Goal: Task Accomplishment & Management: Manage account settings

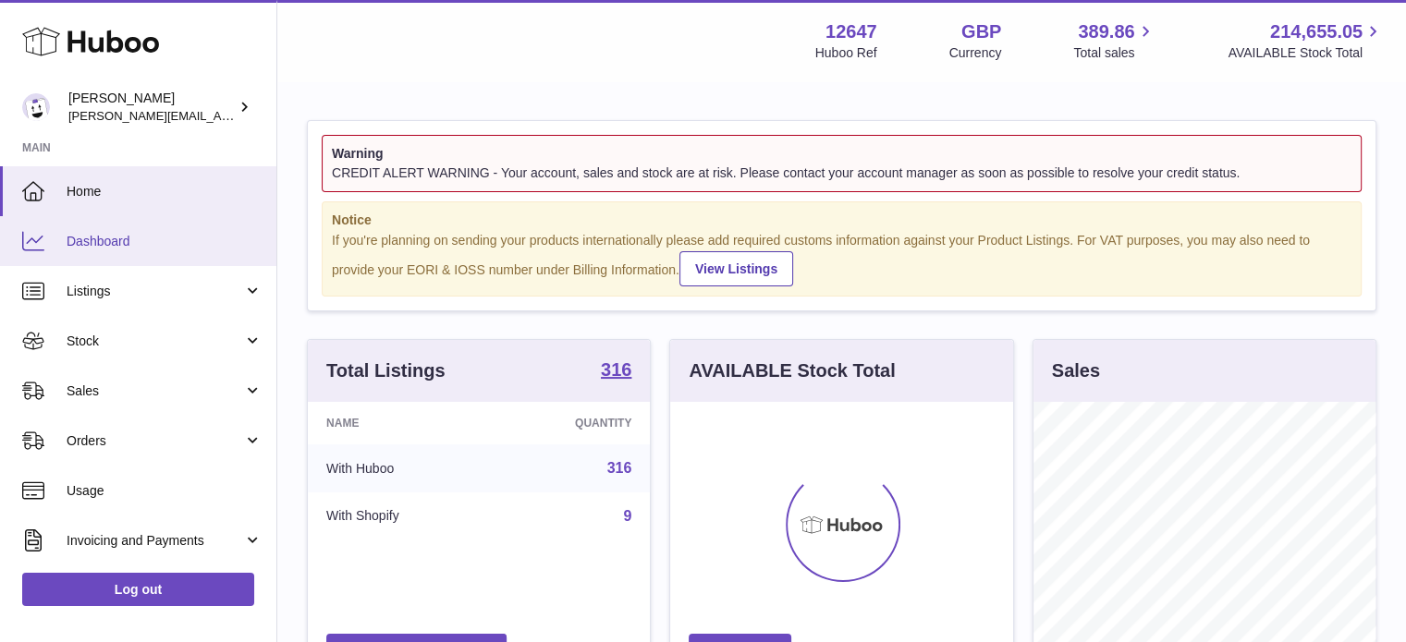
scroll to position [288, 343]
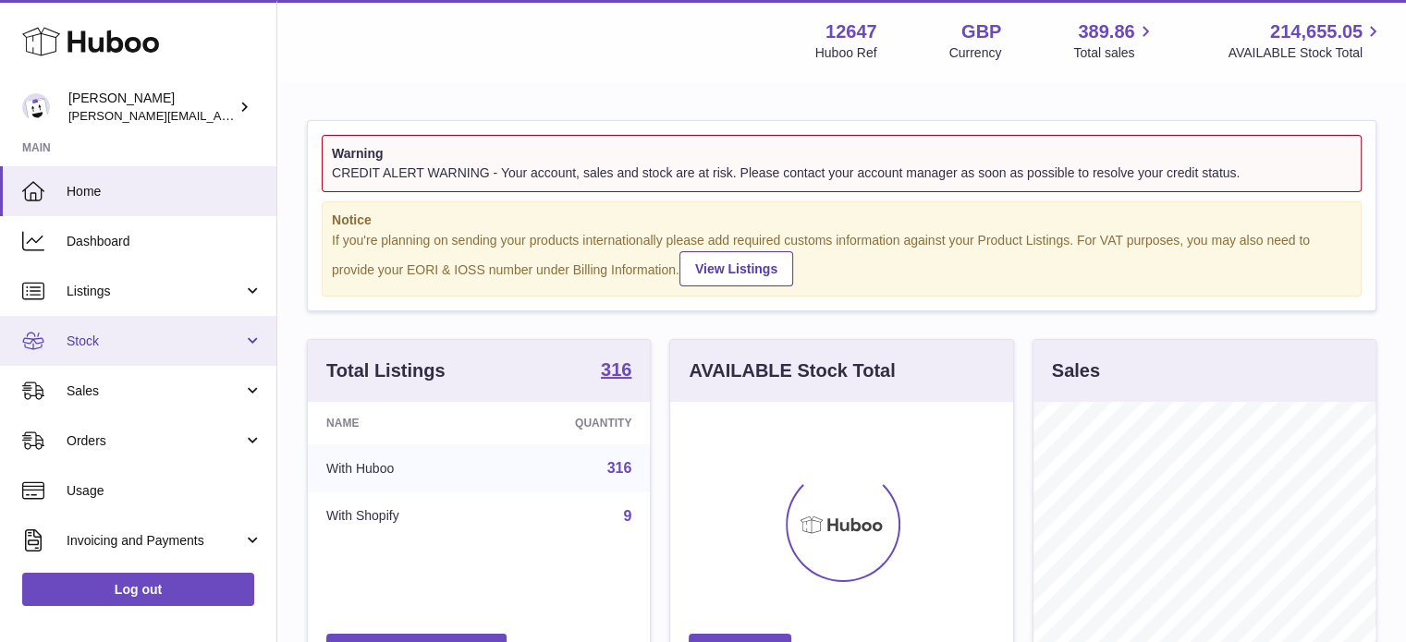
click at [148, 333] on span "Stock" at bounding box center [155, 342] width 177 height 18
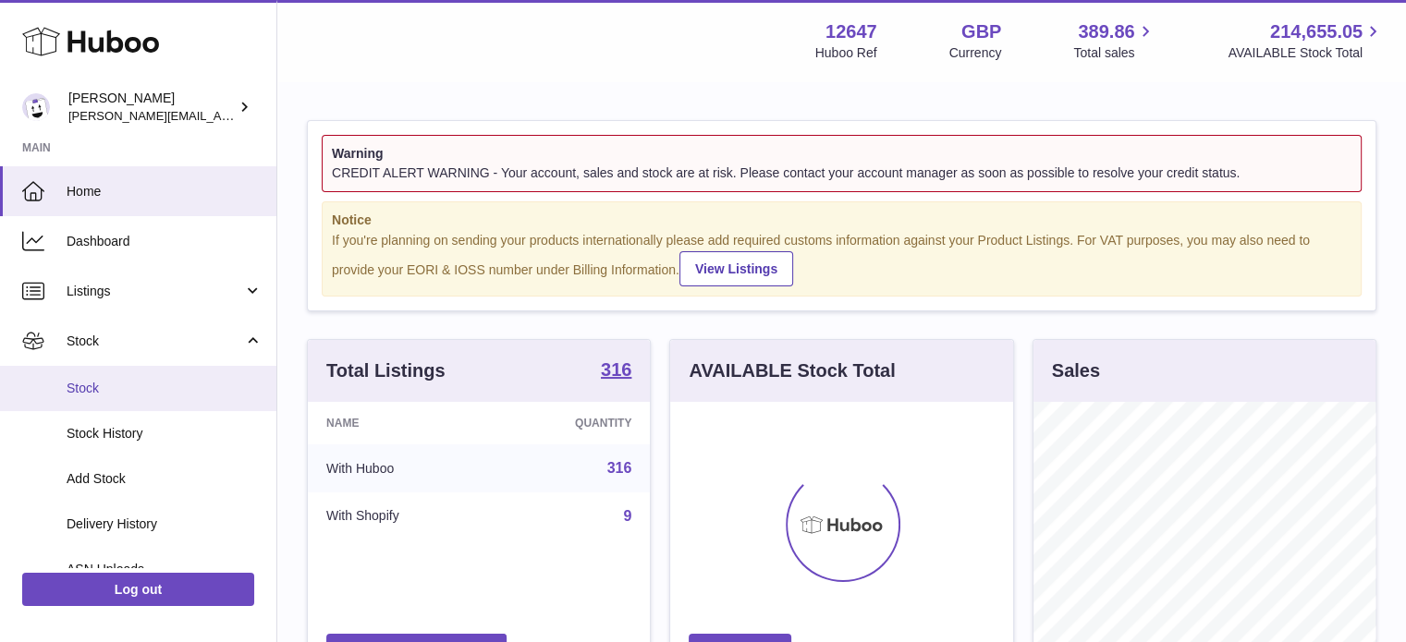
click at [141, 390] on span "Stock" at bounding box center [165, 389] width 196 height 18
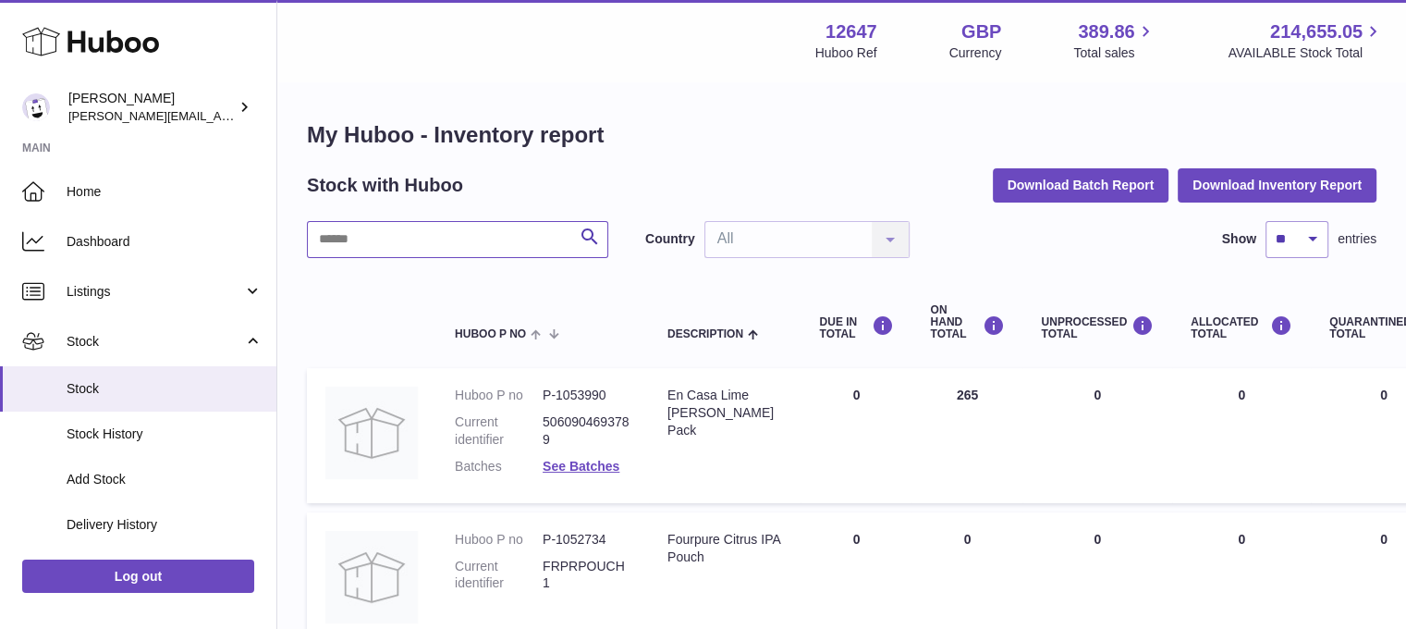
click at [397, 238] on input "text" at bounding box center [457, 239] width 301 height 37
type input "*******"
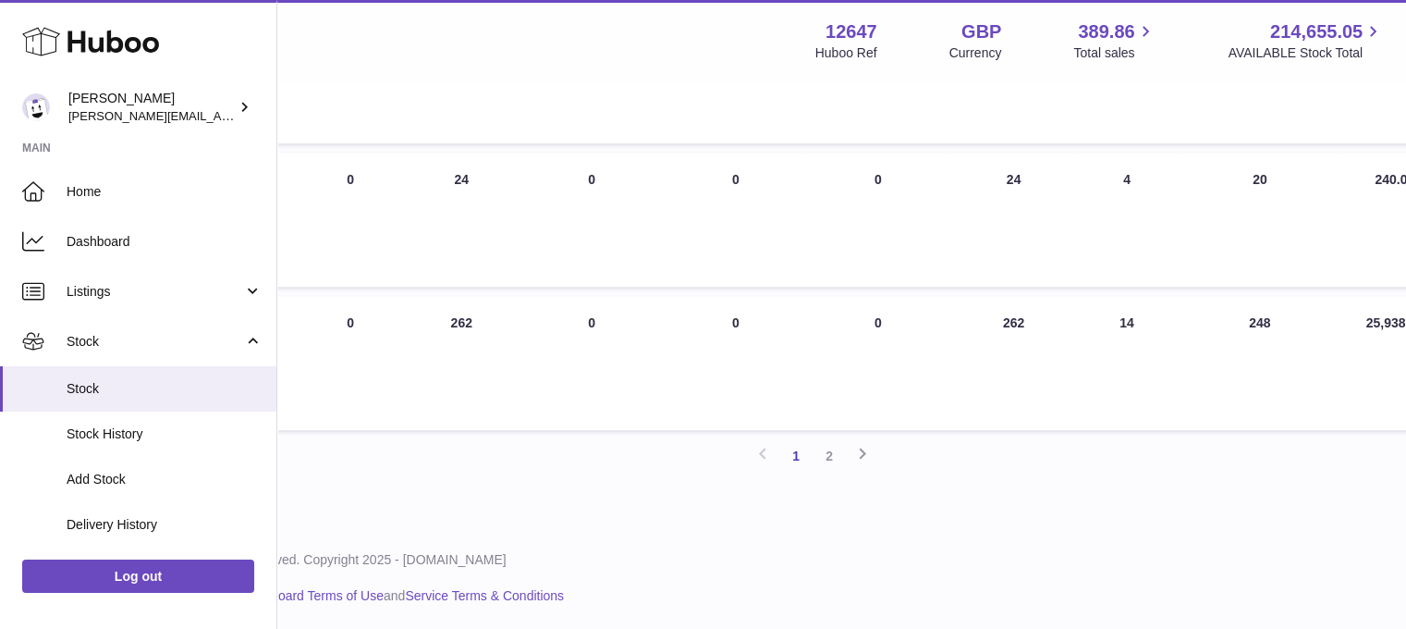
scroll to position [1365, 542]
